Goal: Task Accomplishment & Management: Manage account settings

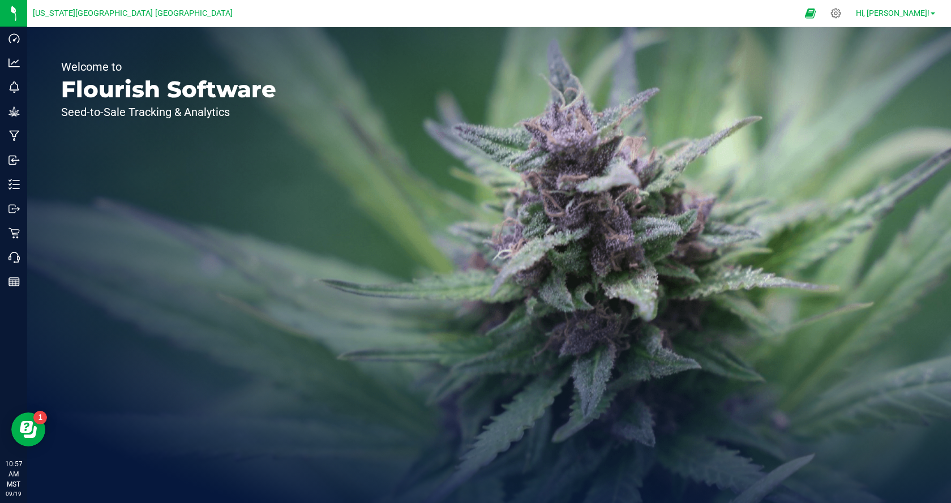
click at [910, 15] on span "Hi, Kevin!" at bounding box center [893, 12] width 74 height 9
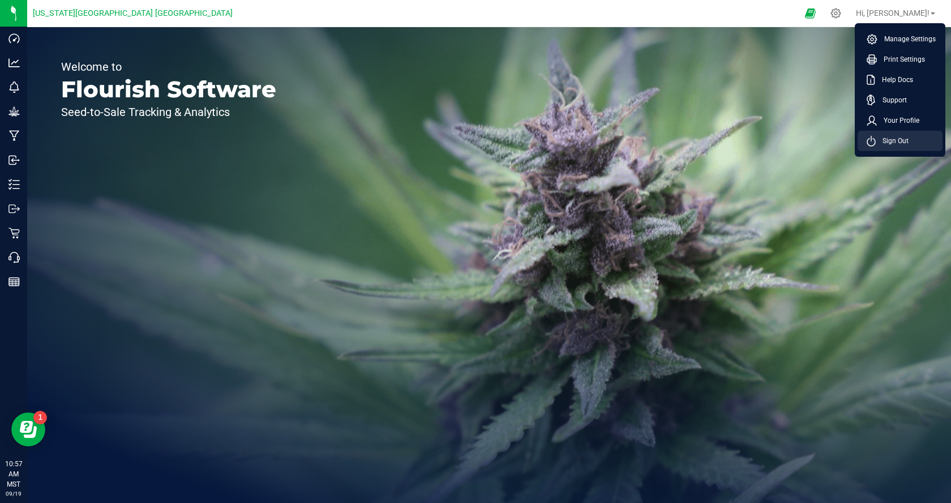
click at [881, 140] on span "Sign Out" at bounding box center [892, 140] width 33 height 11
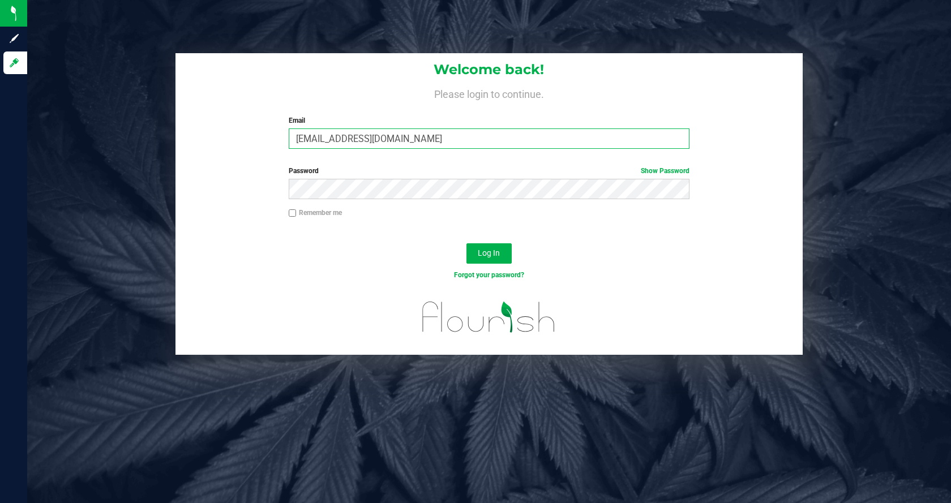
click at [391, 144] on input "firemanjoe816@gmail.com" at bounding box center [489, 138] width 401 height 20
type input "mariselaangel02@gmail.com"
click at [483, 254] on span "Log In" at bounding box center [489, 252] width 22 height 9
